Goal: Task Accomplishment & Management: Complete application form

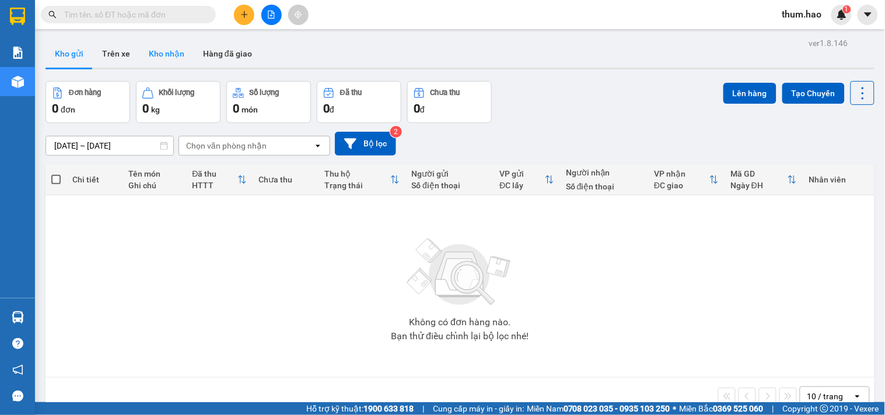
click at [174, 57] on button "Kho nhận" at bounding box center [166, 54] width 54 height 28
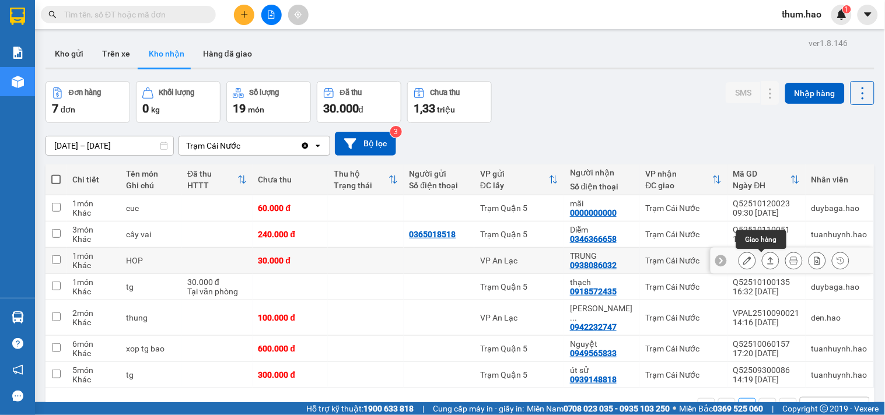
click at [763, 260] on button at bounding box center [771, 261] width 16 height 20
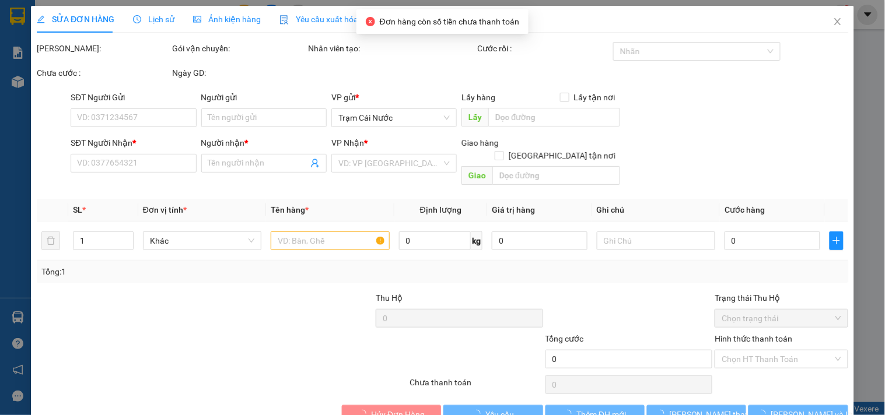
type input "0938086032"
type input "TRUNG"
type input "30.000"
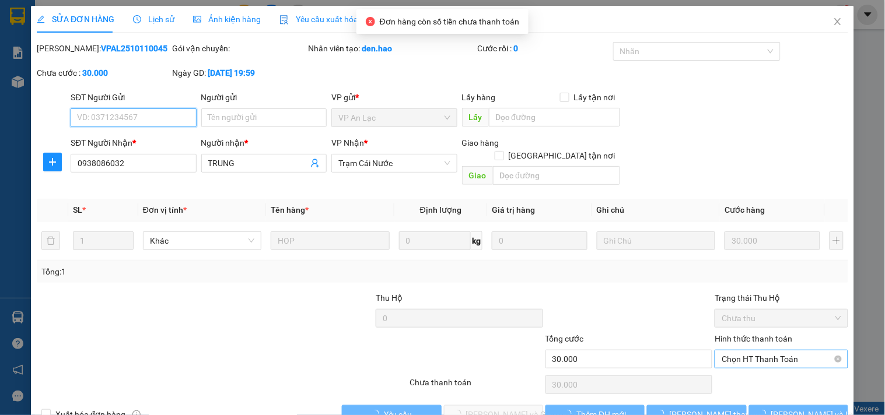
click at [744, 351] on span "Chọn HT Thanh Toán" at bounding box center [781, 360] width 119 height 18
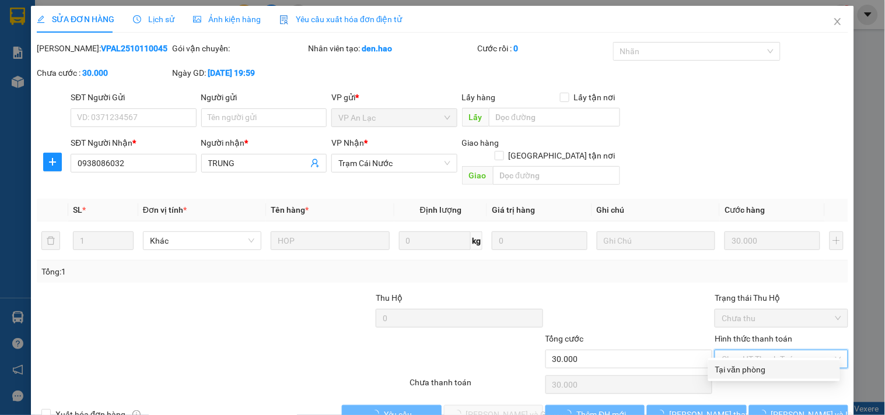
drag, startPoint x: 738, startPoint y: 369, endPoint x: 544, endPoint y: 360, distance: 193.9
click at [736, 370] on div "Tại văn phòng" at bounding box center [774, 370] width 118 height 13
type input "0"
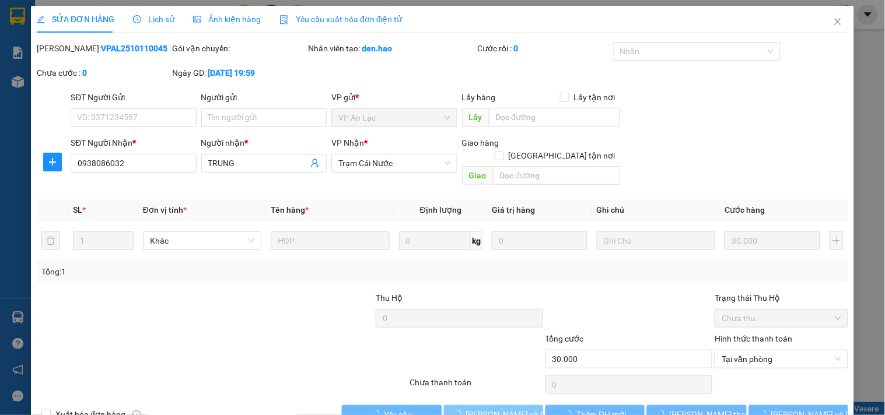
click at [477, 408] on span "[PERSON_NAME] và Giao hàng" at bounding box center [522, 414] width 112 height 13
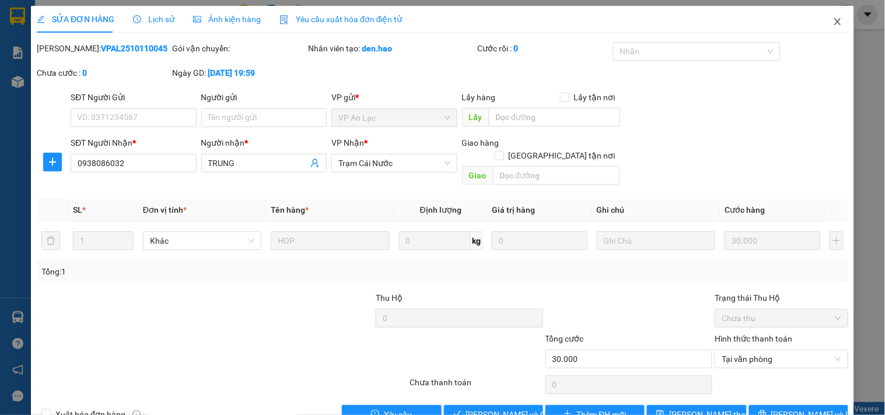
drag, startPoint x: 825, startPoint y: 22, endPoint x: 78, endPoint y: 15, distance: 747.5
click at [833, 22] on icon "close" at bounding box center [837, 21] width 9 height 9
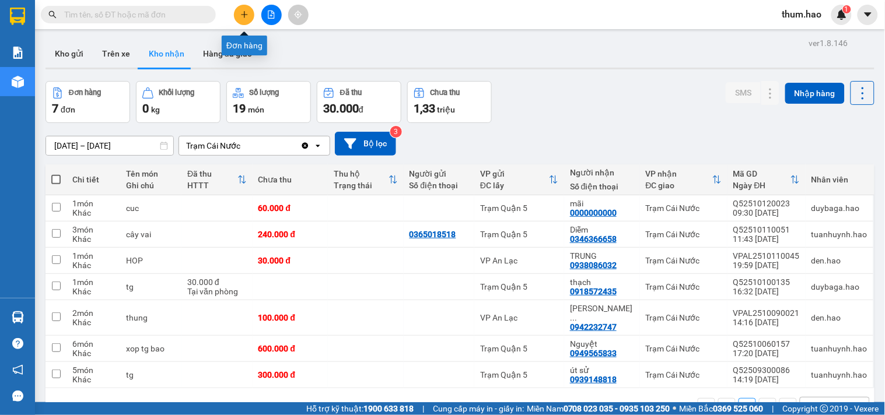
click at [242, 14] on icon "plus" at bounding box center [244, 15] width 8 height 8
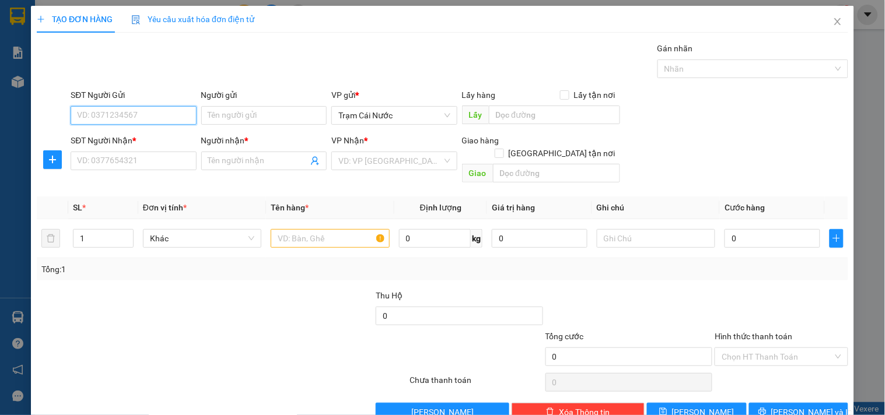
click at [124, 115] on input "SĐT Người Gửi" at bounding box center [133, 115] width 125 height 19
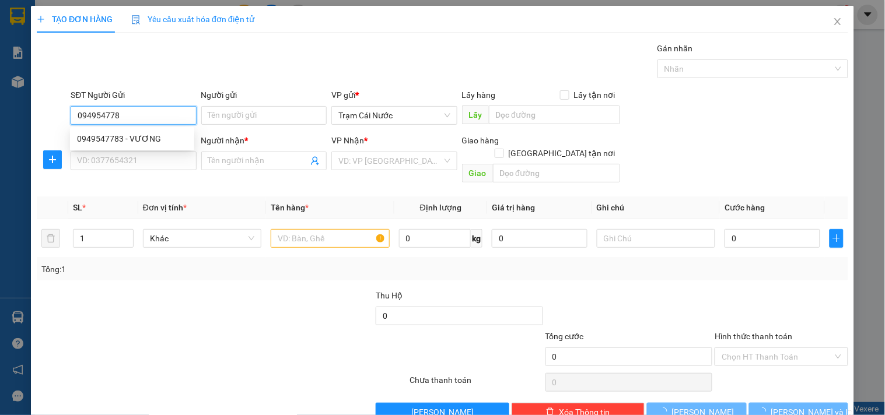
type input "0949547783"
click at [146, 143] on div "0949547783 - VƯƠNG" at bounding box center [132, 138] width 110 height 13
type input "VƯƠNG"
type input "0858732271"
type input "duy"
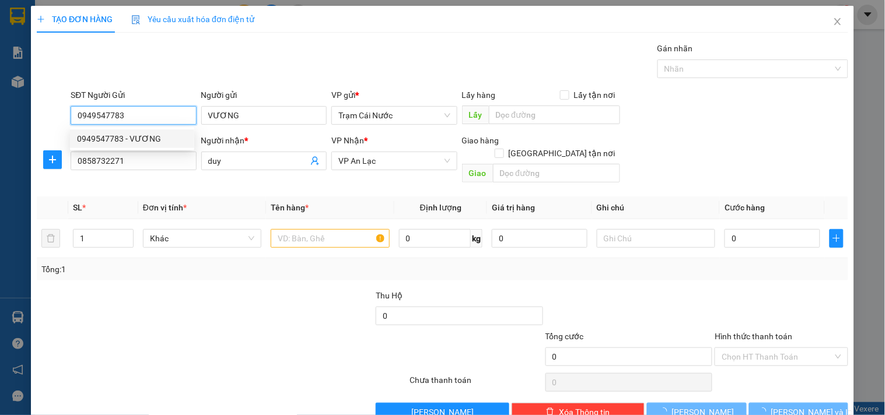
type input "40.000"
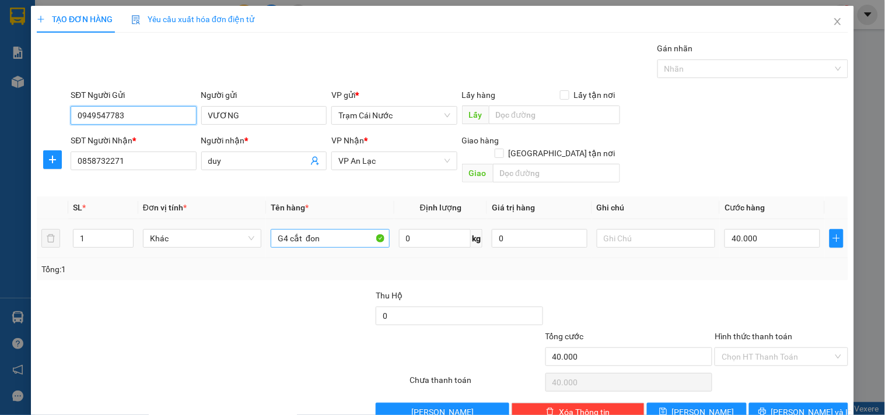
type input "0949547783"
click at [339, 231] on input "G4 cắt đon" at bounding box center [330, 238] width 118 height 19
type input "G"
type input "bọc"
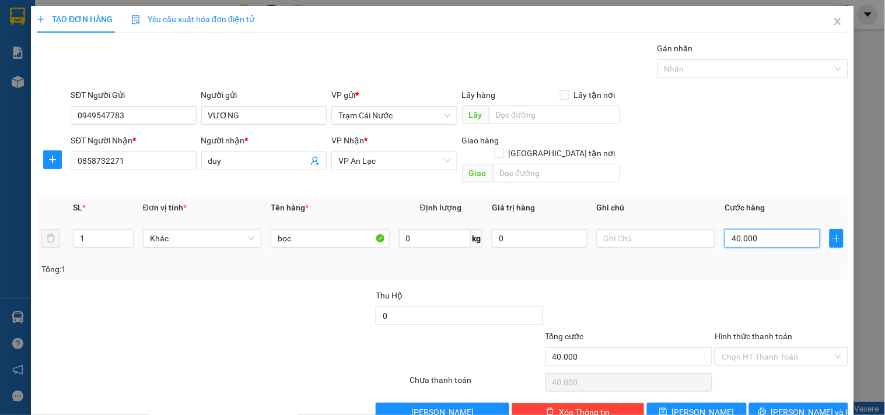
click at [767, 235] on input "40.000" at bounding box center [773, 238] width 96 height 19
type input "0"
type input "3"
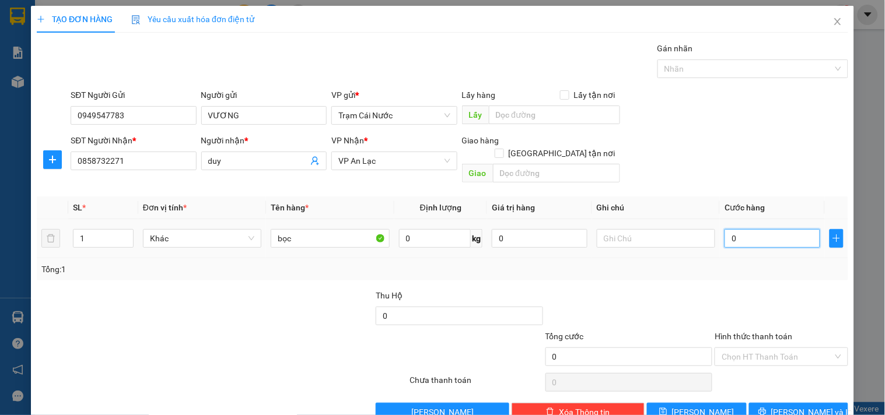
type input "3"
type input "0.030"
type input "30"
type input "0.030"
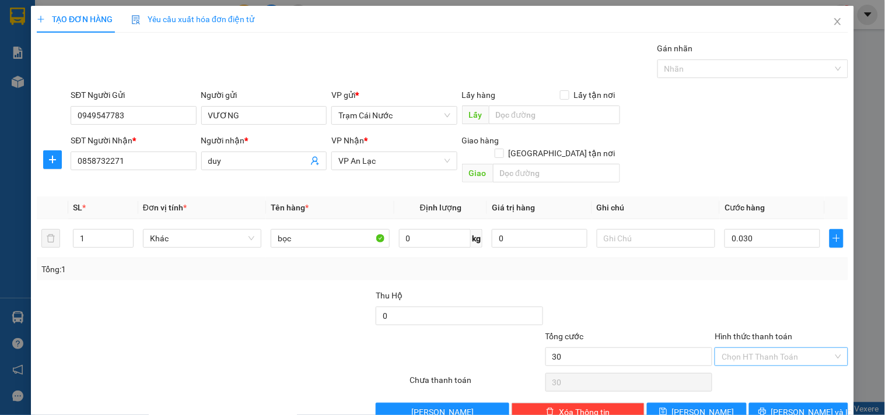
type input "30.000"
click at [757, 348] on input "Hình thức thanh toán" at bounding box center [777, 357] width 111 height 18
click at [742, 369] on div "Tại văn phòng" at bounding box center [774, 367] width 118 height 13
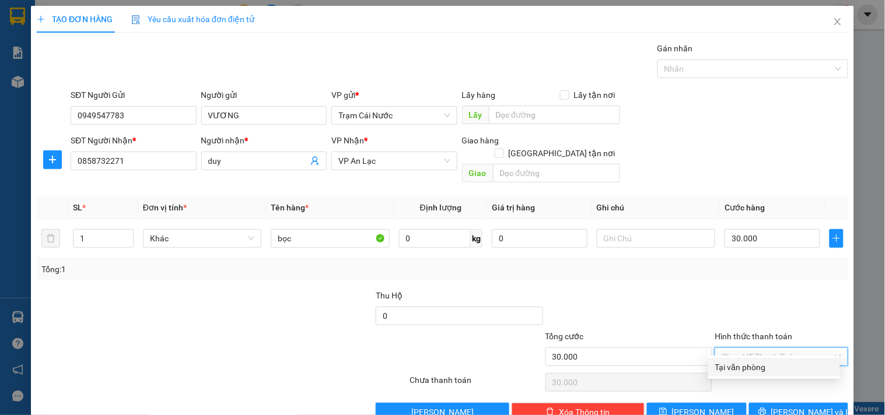
type input "0"
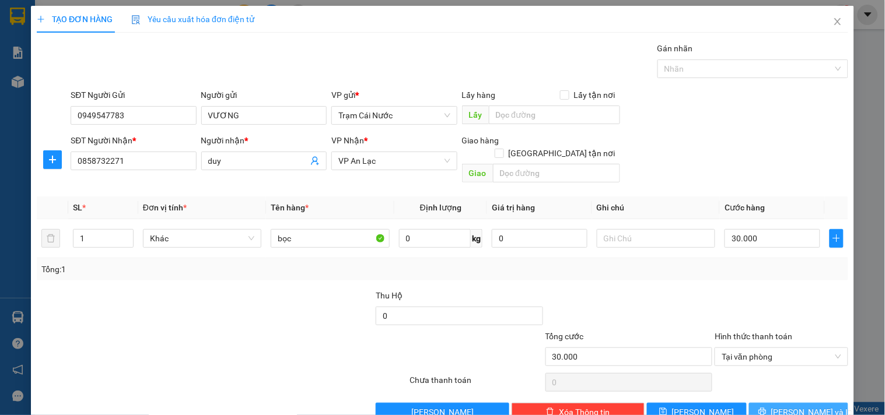
click at [805, 406] on span "[PERSON_NAME] và In" at bounding box center [812, 412] width 82 height 13
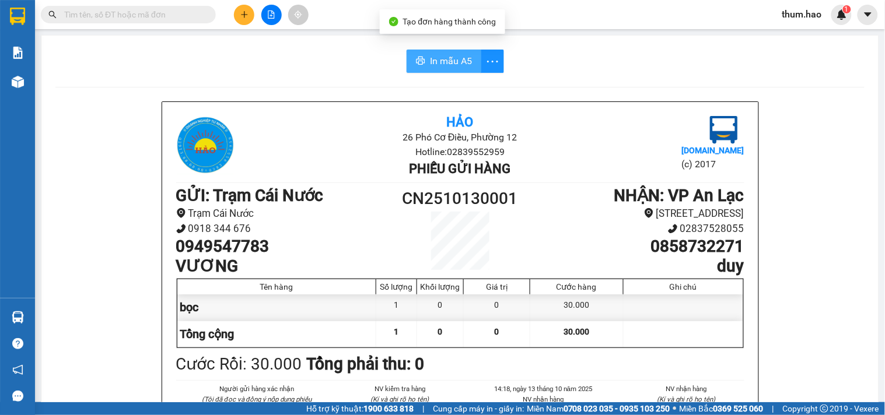
click at [448, 58] on span "In mẫu A5" at bounding box center [451, 61] width 42 height 15
